Goal: Find specific page/section: Find specific page/section

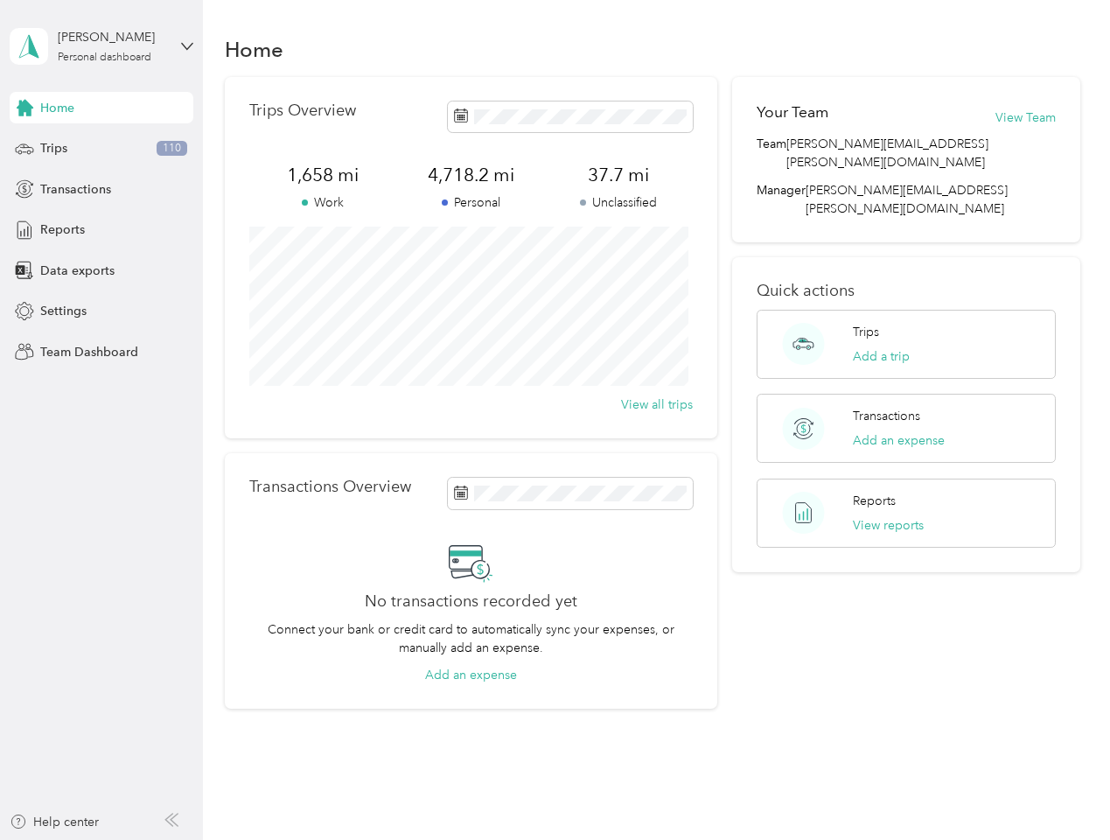
click at [555, 420] on div "Trips Overview 1,658 mi Work 4,718.2 mi Personal 37.7 mi Unclassified View all …" at bounding box center [471, 257] width 493 height 361
click at [102, 46] on div "[PERSON_NAME]" at bounding box center [112, 37] width 109 height 18
click at [102, 108] on div "You’re signed in as [PERSON_NAME][EMAIL_ADDRESS][PERSON_NAME][DOMAIN_NAME] Team…" at bounding box center [293, 153] width 566 height 179
click at [25, 108] on div "You’re signed in as [PERSON_NAME][EMAIL_ADDRESS][PERSON_NAME][DOMAIN_NAME] Team…" at bounding box center [293, 153] width 566 height 179
click at [102, 149] on div "Trips 110" at bounding box center [102, 149] width 184 height 32
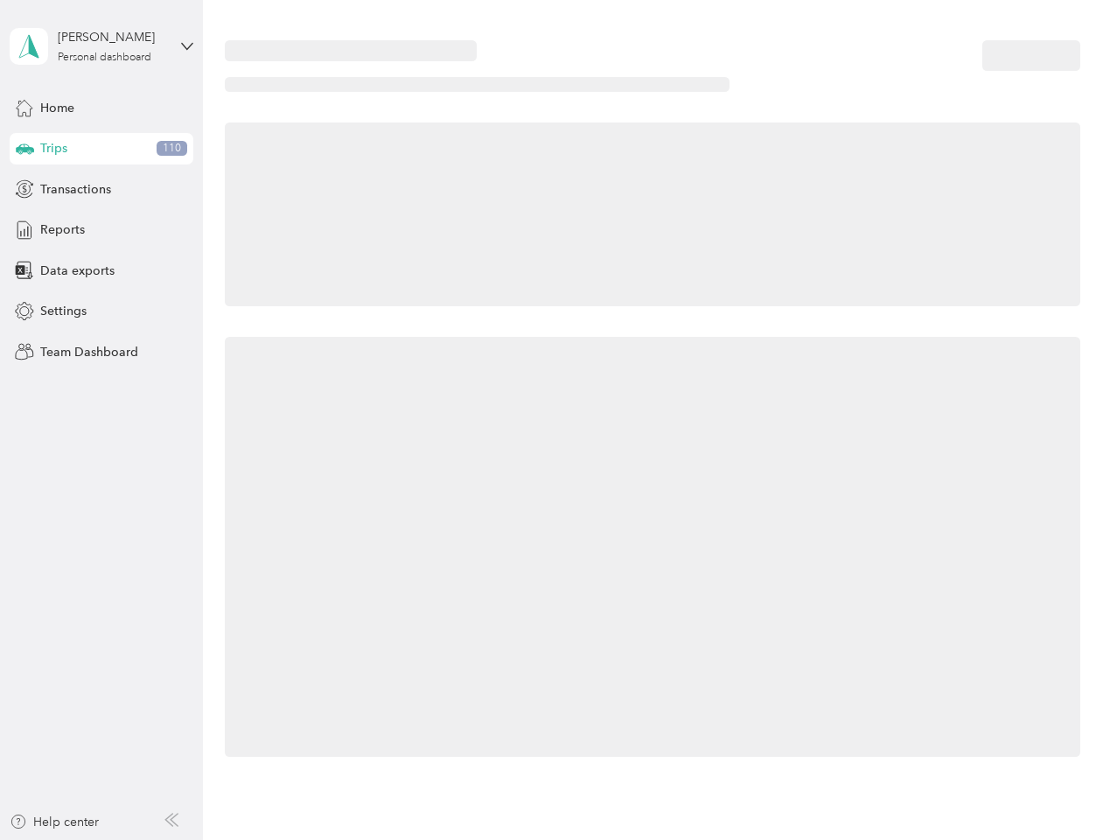
click at [25, 149] on icon at bounding box center [25, 148] width 18 height 9
click at [102, 189] on span "Transactions" at bounding box center [75, 189] width 71 height 18
click at [25, 189] on icon at bounding box center [24, 188] width 19 height 19
click at [102, 230] on div "Reports" at bounding box center [102, 230] width 184 height 32
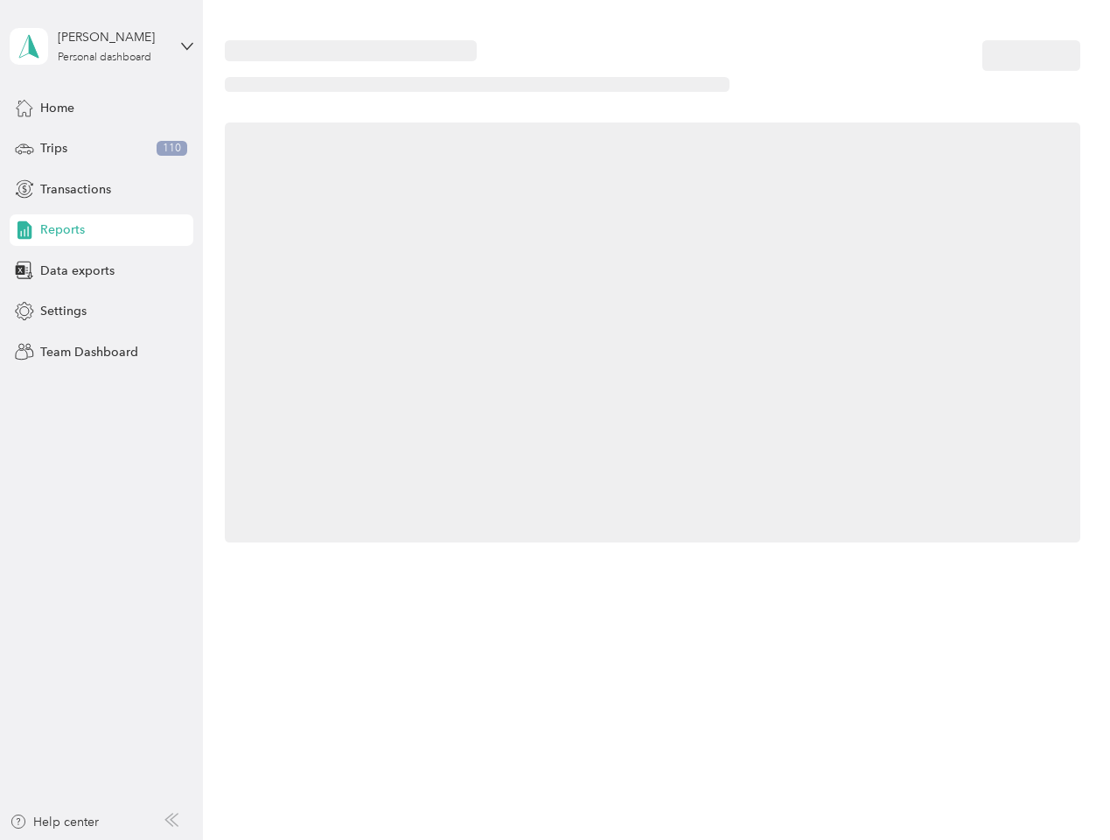
click at [25, 230] on icon at bounding box center [24, 230] width 19 height 19
